Goal: Task Accomplishment & Management: Manage account settings

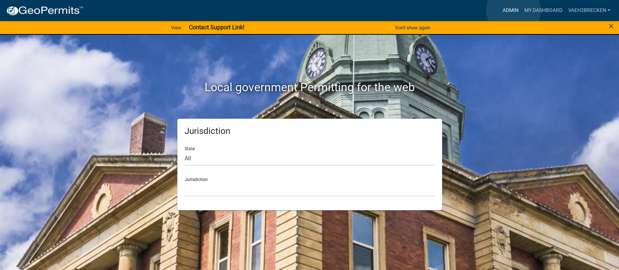
click at [513, 10] on link "Admin" at bounding box center [510, 11] width 22 height 14
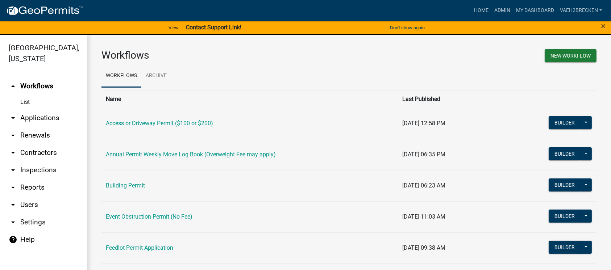
click at [32, 222] on link "arrow_drop_down Settings" at bounding box center [43, 222] width 87 height 17
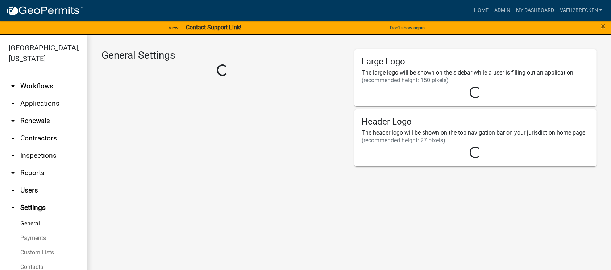
select select "d0c1d4b4-2a25-4654-9052-513e1c3db190"
select select "MN"
select select "Central Standard Time"
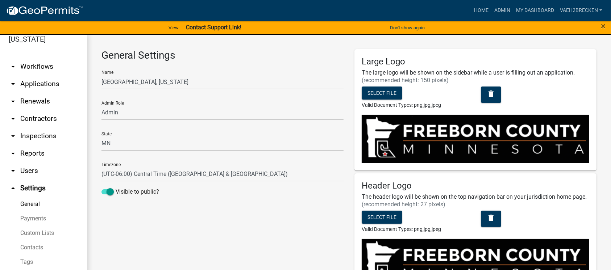
scroll to position [30, 0]
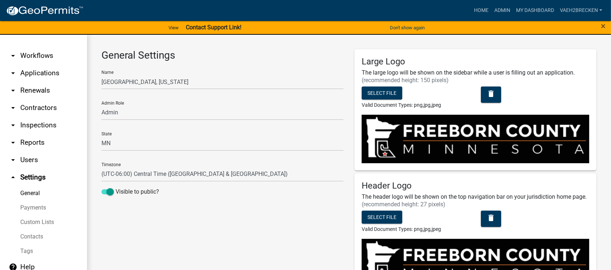
click at [37, 222] on link "Custom Lists" at bounding box center [43, 222] width 87 height 15
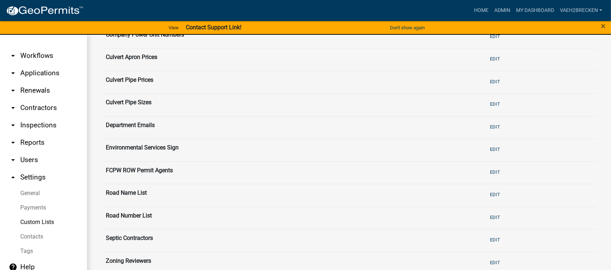
scroll to position [96, 0]
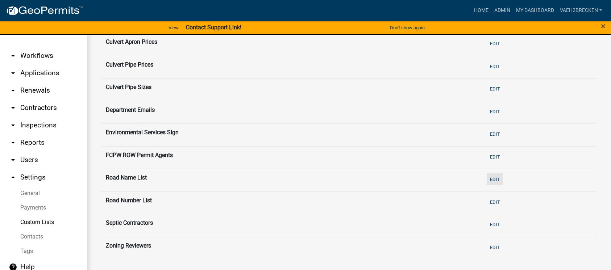
click at [489, 178] on button "Edit" at bounding box center [495, 180] width 16 height 12
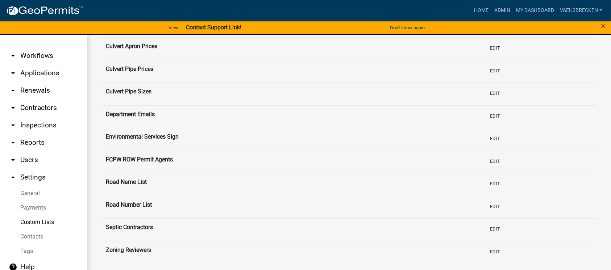
scroll to position [97, 0]
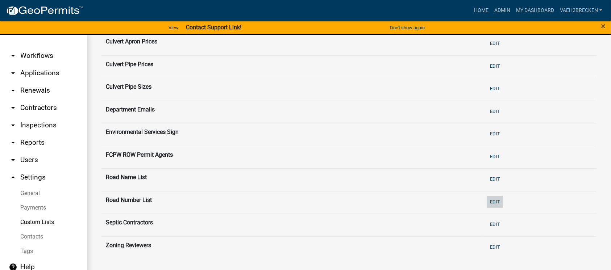
click at [492, 202] on button "Edit" at bounding box center [495, 202] width 16 height 12
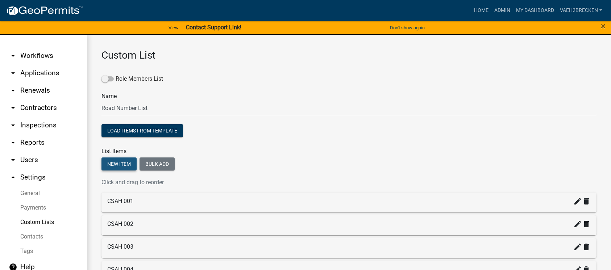
click at [116, 163] on button "New item" at bounding box center [119, 164] width 35 height 13
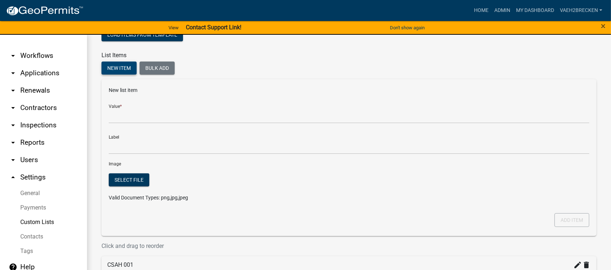
scroll to position [96, 0]
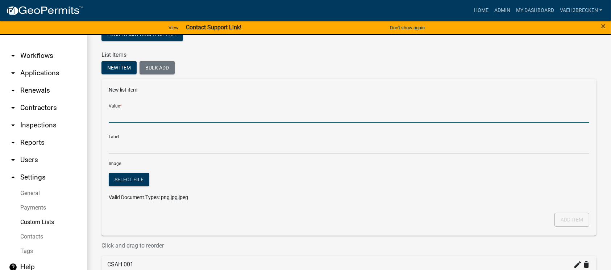
click at [148, 115] on input "Value *" at bounding box center [349, 115] width 481 height 15
type input "O"
type input "Other/[GEOGRAPHIC_DATA]"
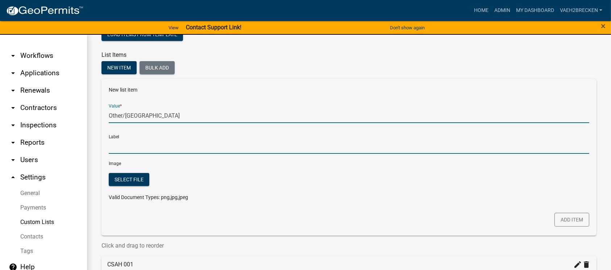
type input "Other/[GEOGRAPHIC_DATA]"
click at [162, 141] on input "Other/[GEOGRAPHIC_DATA]" at bounding box center [349, 146] width 481 height 15
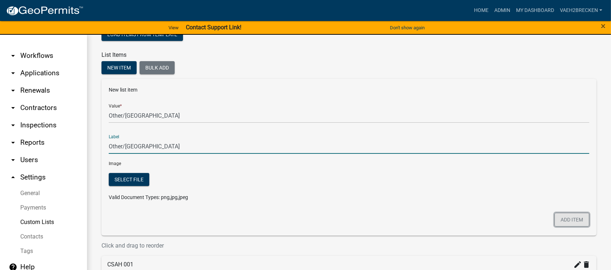
click at [563, 221] on button "Add item" at bounding box center [572, 220] width 35 height 14
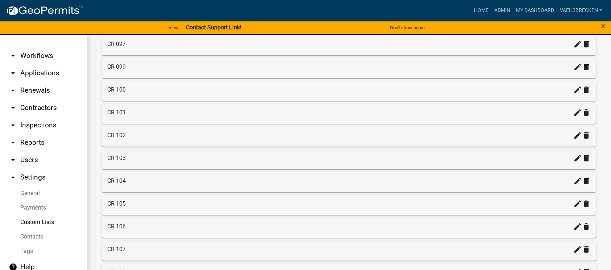
scroll to position [2321, 0]
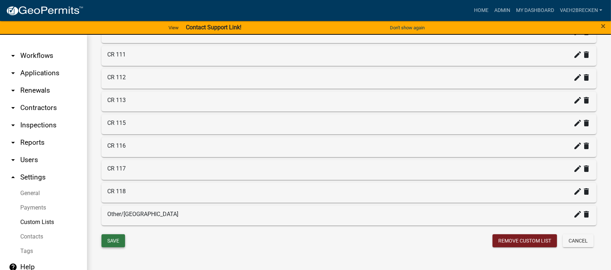
click at [115, 239] on button "Save" at bounding box center [114, 241] width 24 height 13
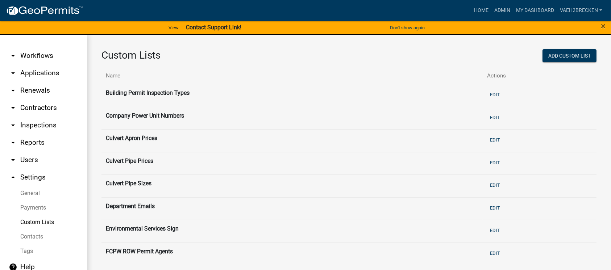
click at [35, 55] on link "arrow_drop_down Workflows" at bounding box center [43, 55] width 87 height 17
